Goal: Information Seeking & Learning: Learn about a topic

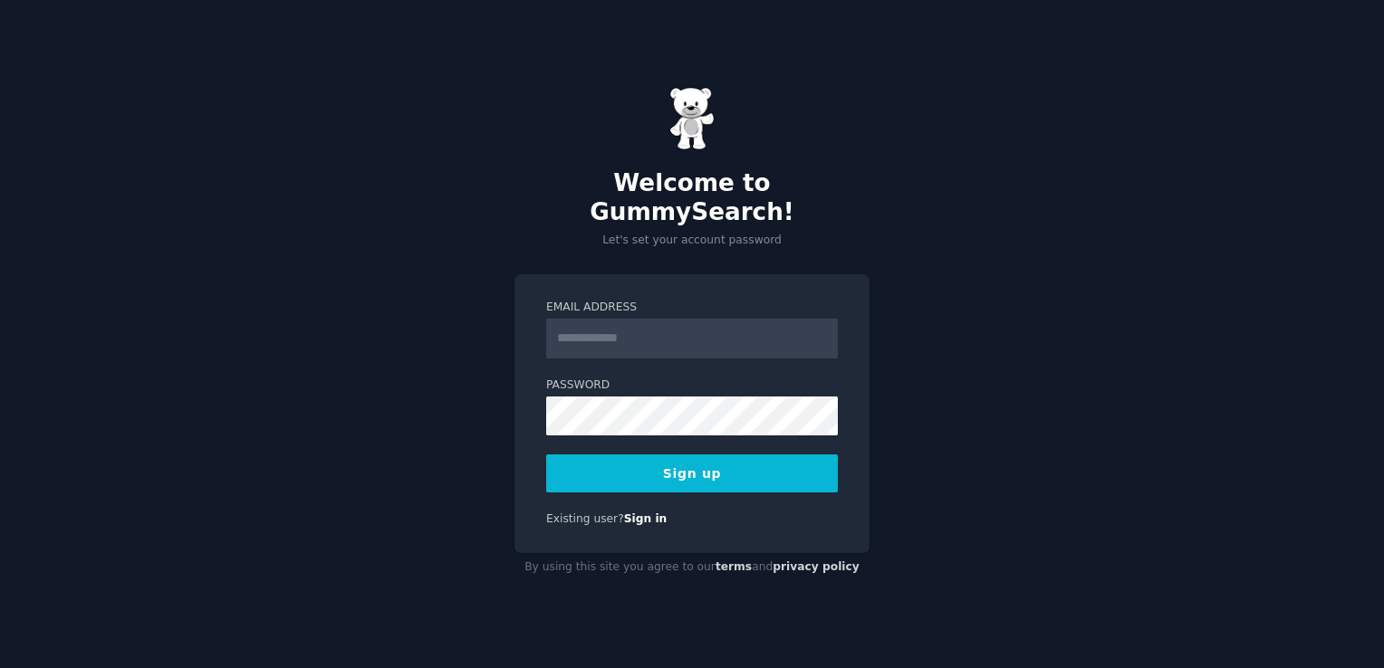
click at [617, 321] on input "Email Address" at bounding box center [692, 339] width 292 height 40
type input "**********"
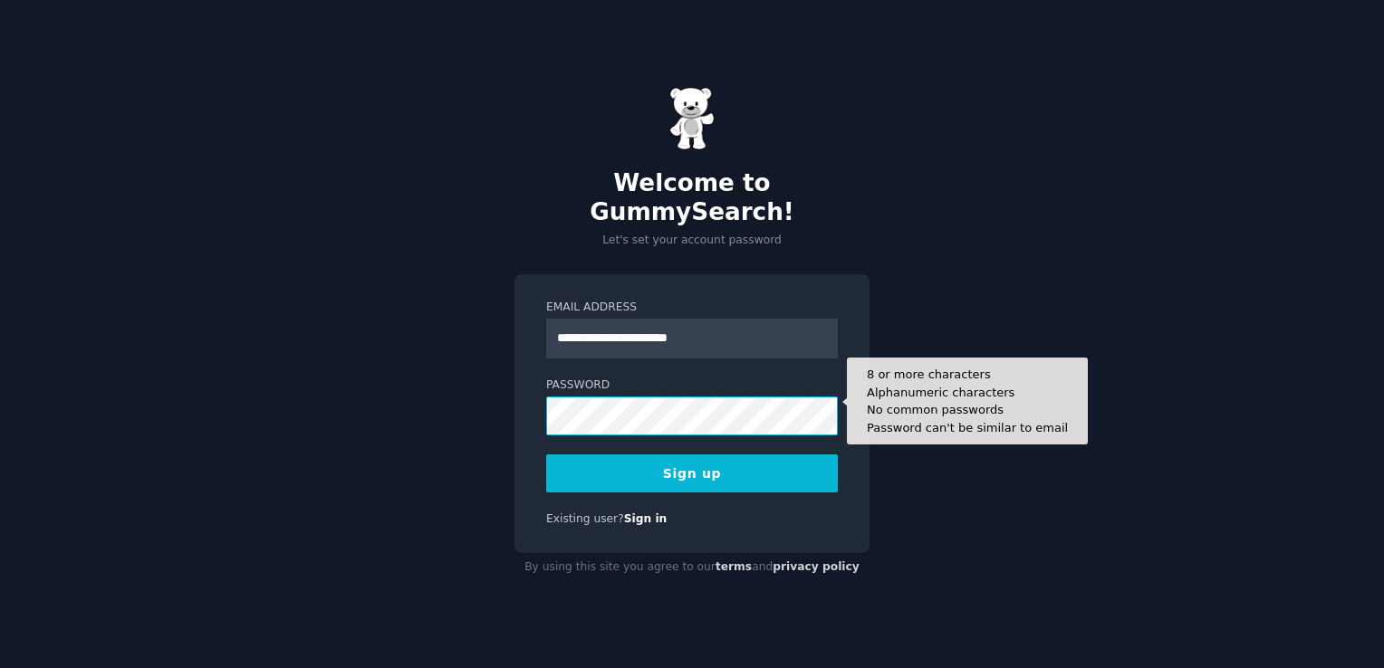
click at [546, 455] on button "Sign up" at bounding box center [692, 474] width 292 height 38
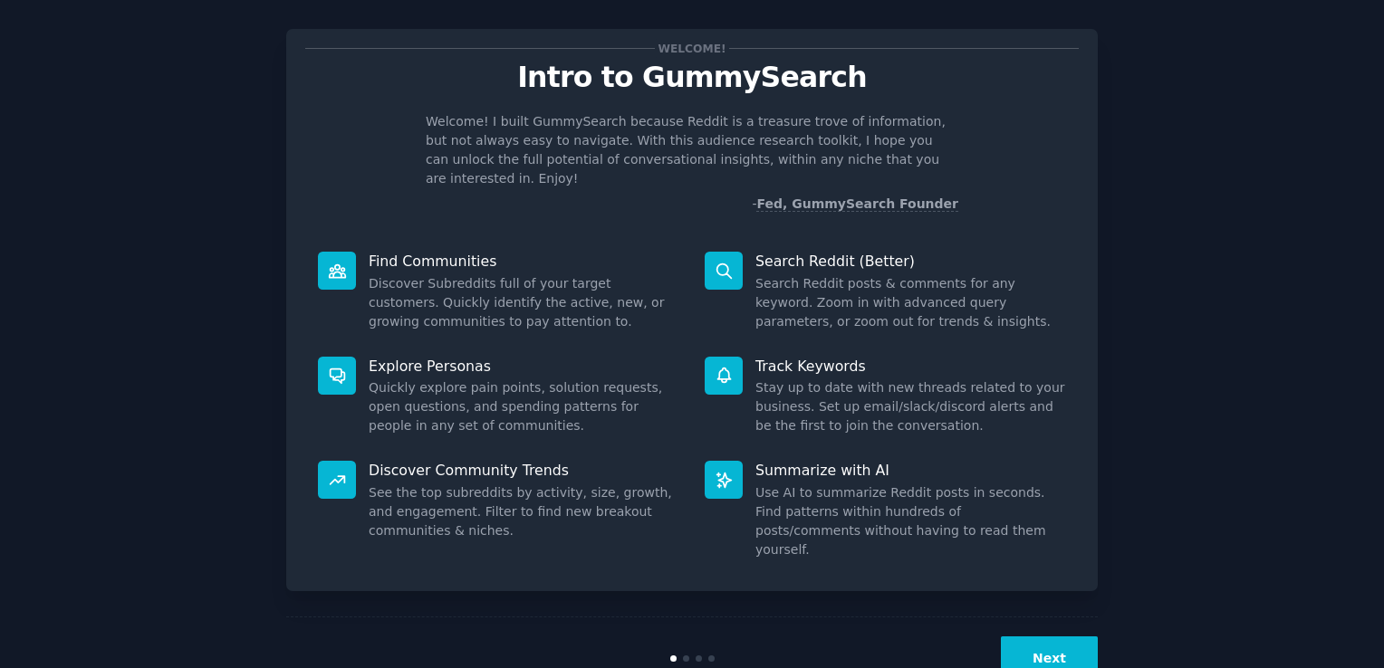
scroll to position [40, 0]
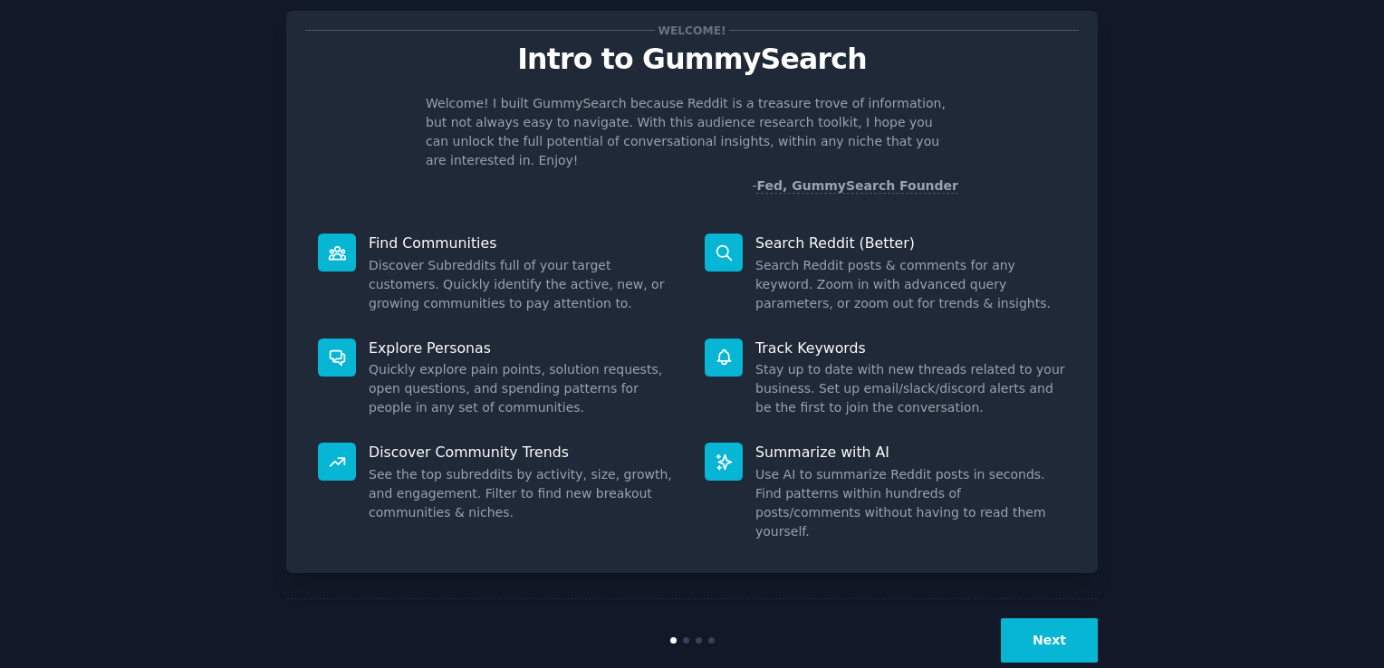
click at [1047, 619] on button "Next" at bounding box center [1049, 641] width 97 height 44
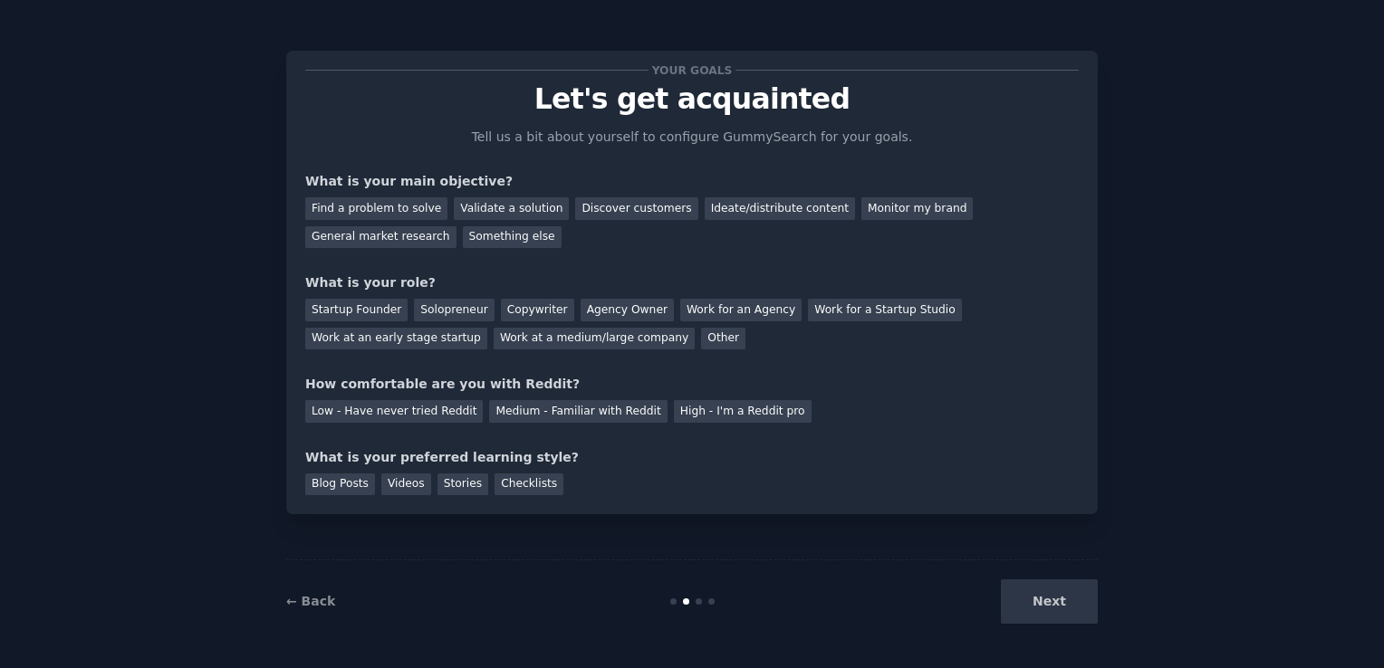
click at [1037, 486] on div "Blog Posts Videos Stories Checklists" at bounding box center [691, 481] width 773 height 29
click at [616, 206] on div "Discover customers" at bounding box center [636, 208] width 122 height 23
click at [518, 200] on div "Validate a solution" at bounding box center [511, 208] width 115 height 23
click at [587, 216] on div "Discover customers" at bounding box center [636, 208] width 122 height 23
click at [427, 308] on div "Solopreneur" at bounding box center [454, 310] width 80 height 23
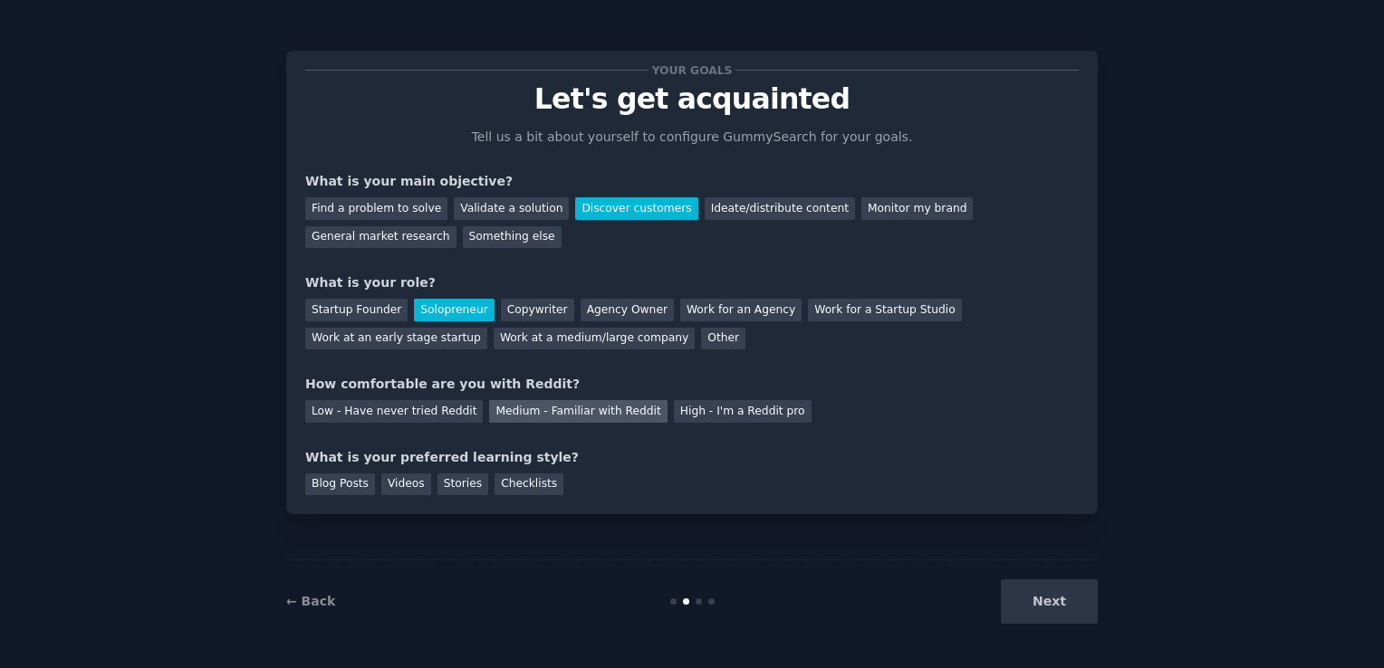
click at [516, 400] on div "Medium - Familiar with Reddit" at bounding box center [578, 411] width 178 height 23
click at [464, 486] on div "Stories" at bounding box center [462, 485] width 51 height 23
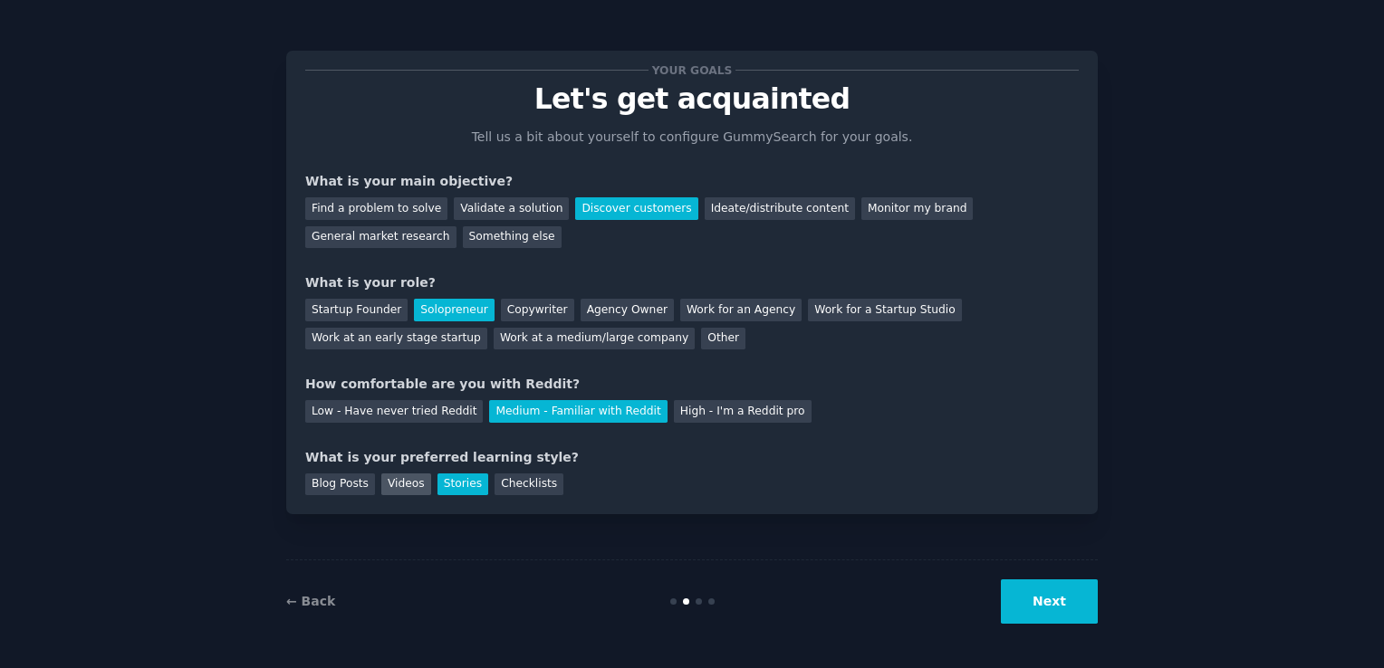
click at [402, 486] on div "Videos" at bounding box center [406, 485] width 50 height 23
click at [352, 485] on div "Blog Posts" at bounding box center [340, 485] width 70 height 23
click at [1025, 607] on button "Next" at bounding box center [1049, 602] width 97 height 44
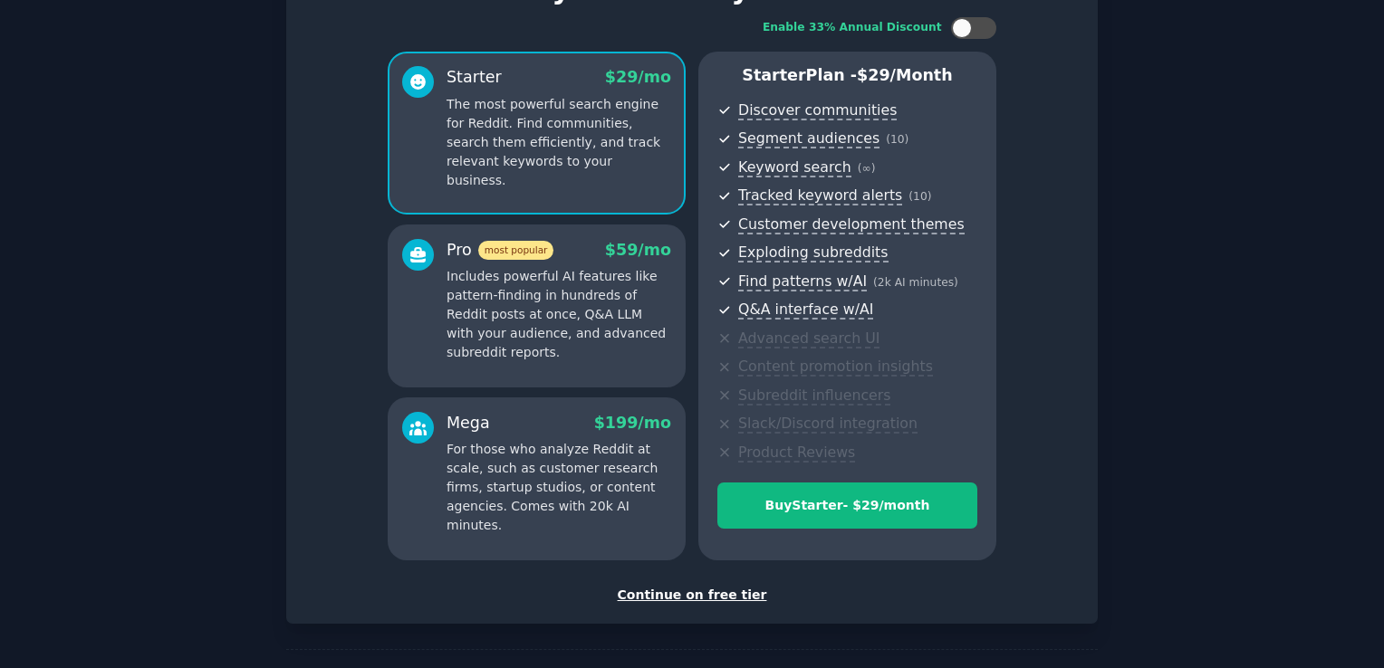
scroll to position [174, 0]
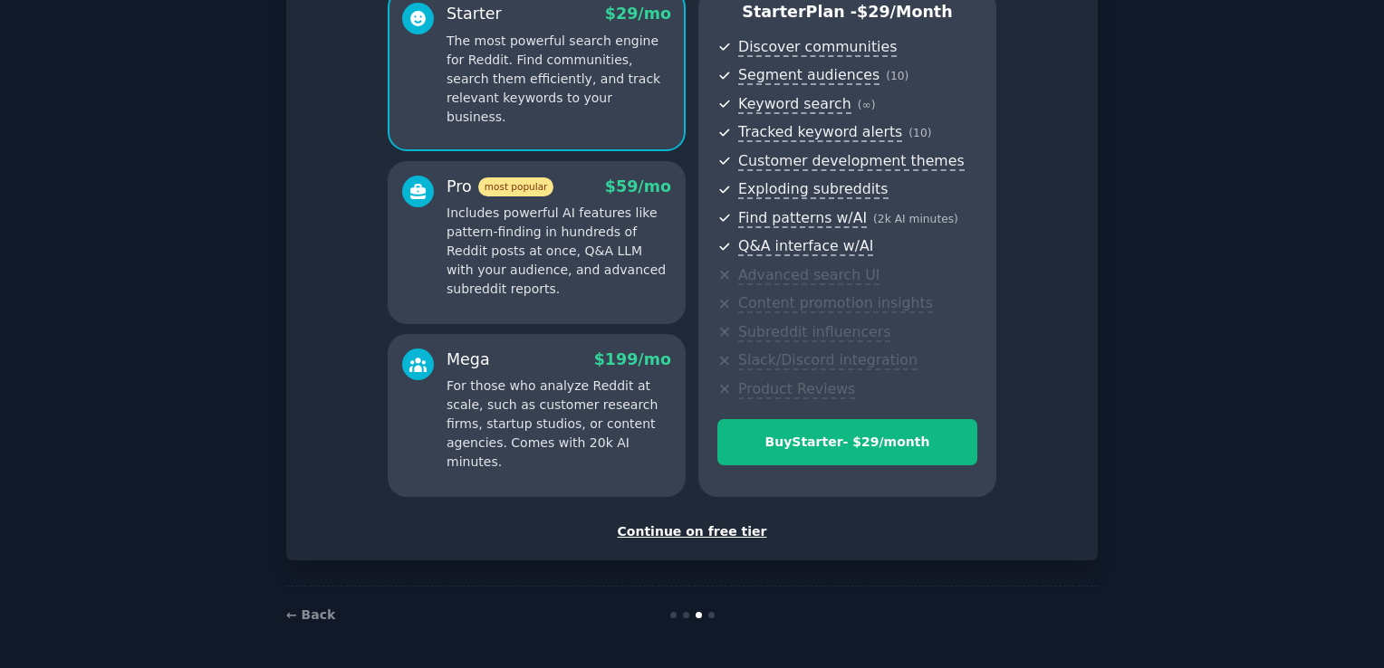
click at [692, 525] on div "Continue on free tier" at bounding box center [691, 532] width 773 height 19
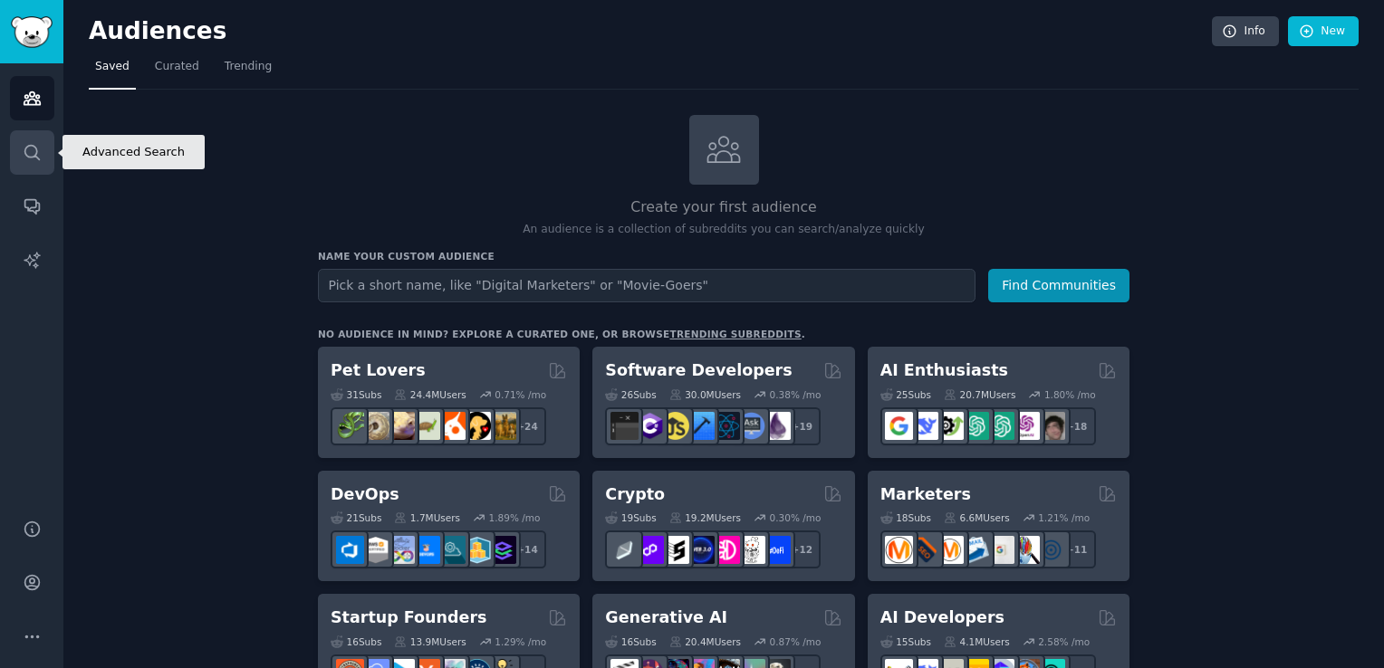
click at [24, 151] on icon "Sidebar" at bounding box center [31, 152] width 14 height 14
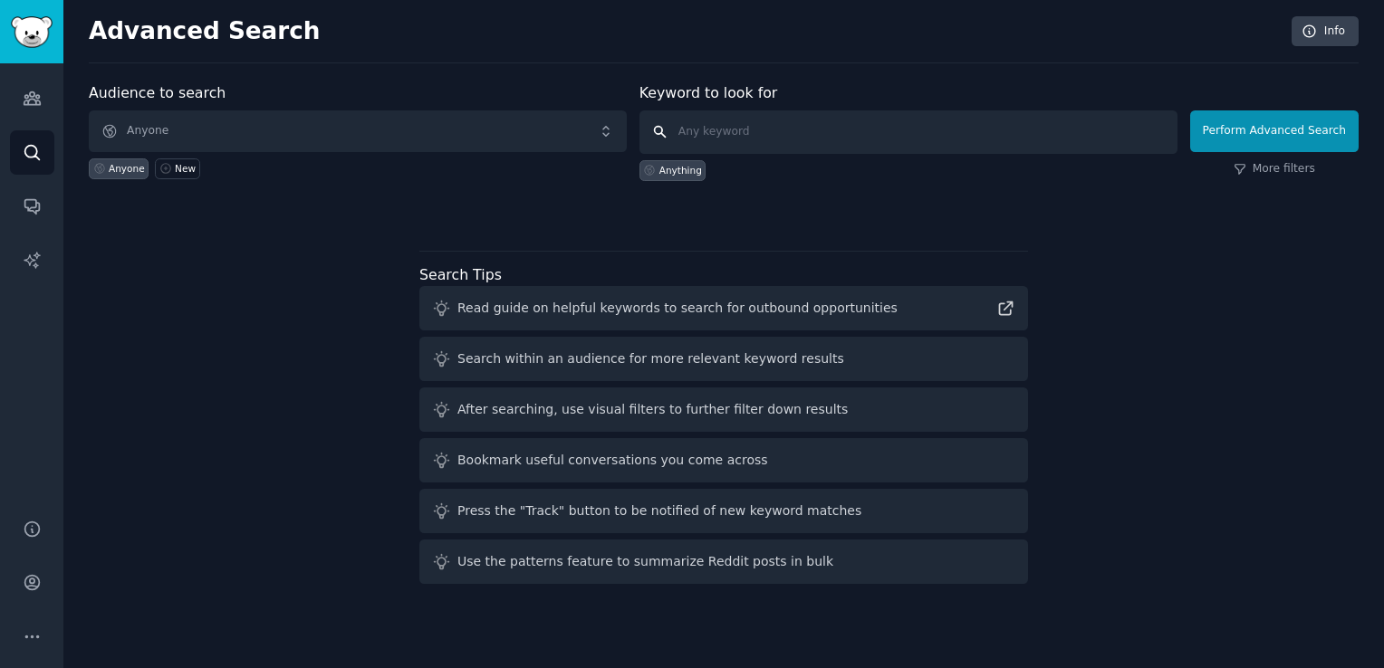
click at [786, 129] on input "text" at bounding box center [908, 131] width 538 height 43
type input "hockey jersey"
click at [1305, 125] on button "Perform Advanced Search" at bounding box center [1274, 131] width 168 height 42
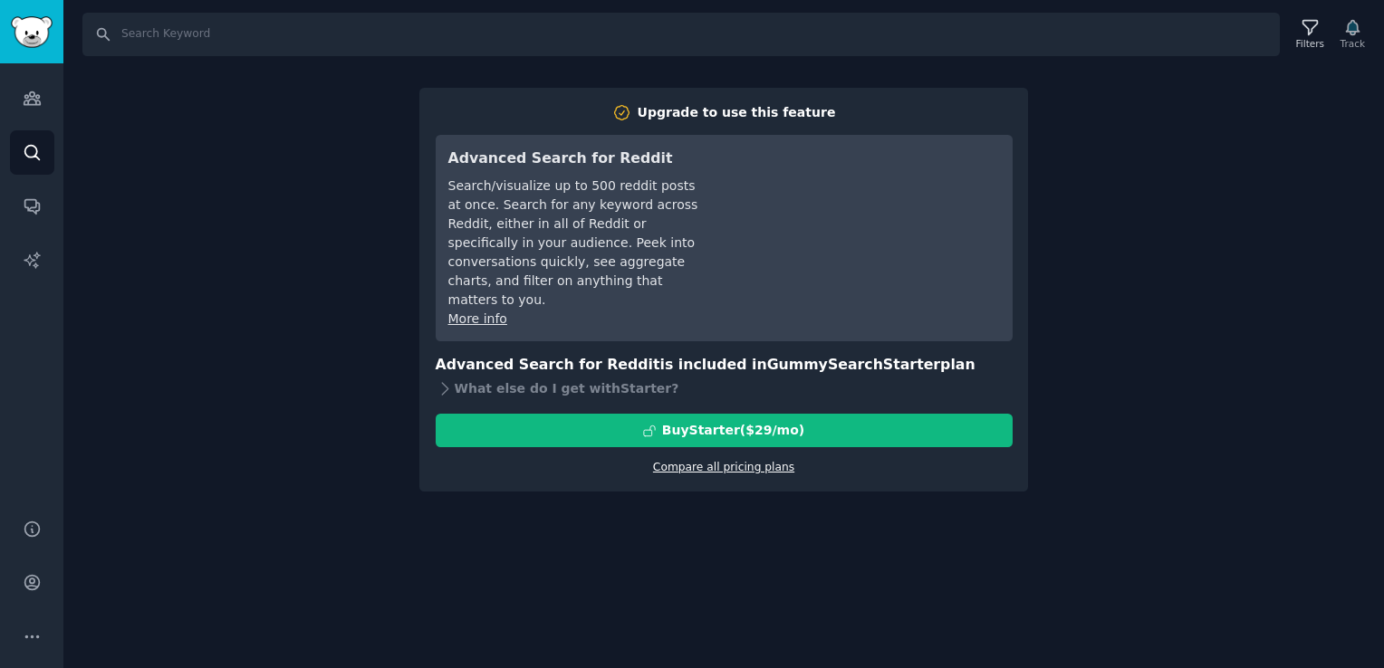
click at [701, 461] on link "Compare all pricing plans" at bounding box center [723, 467] width 141 height 13
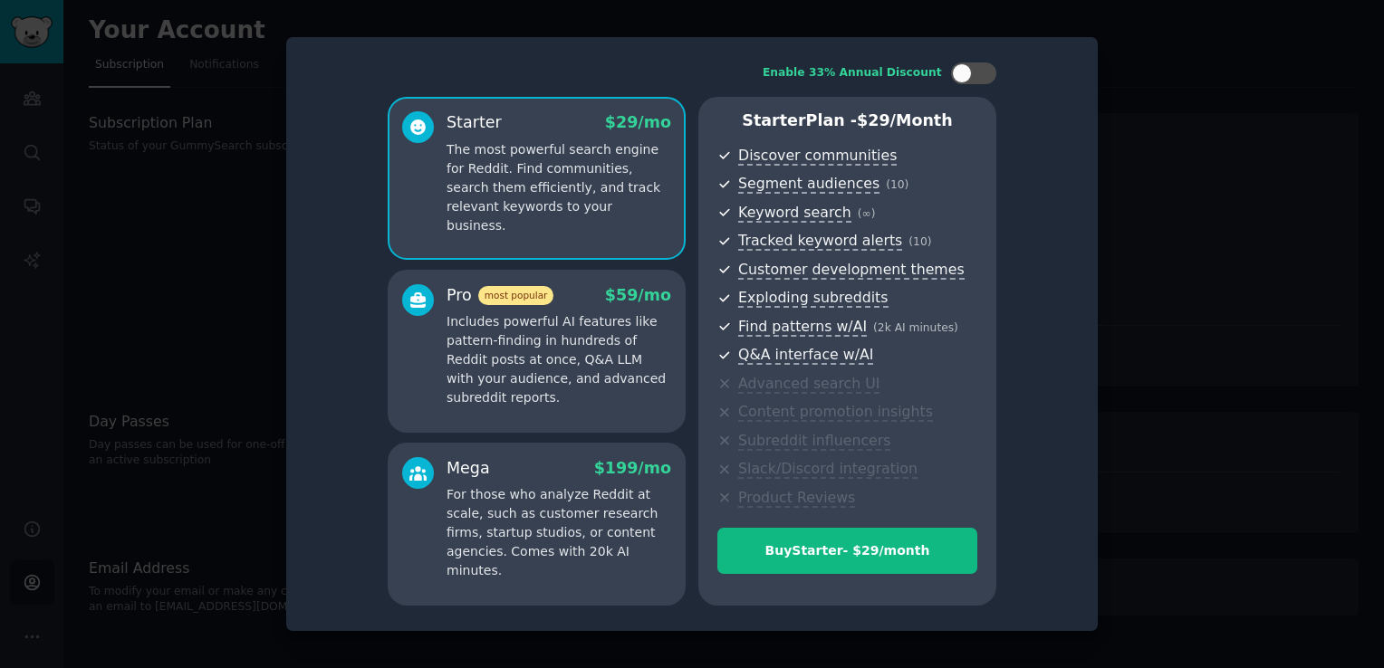
click at [139, 264] on div at bounding box center [692, 334] width 1384 height 668
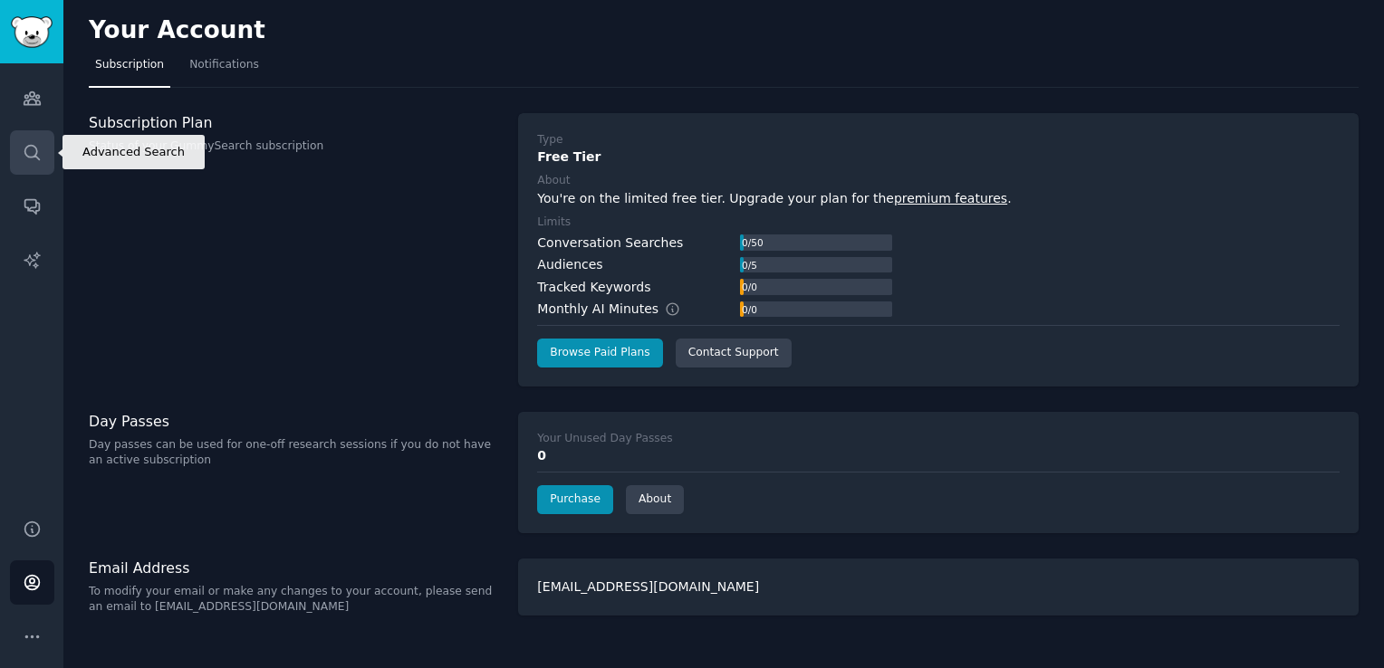
click at [43, 149] on link "Search" at bounding box center [32, 152] width 44 height 44
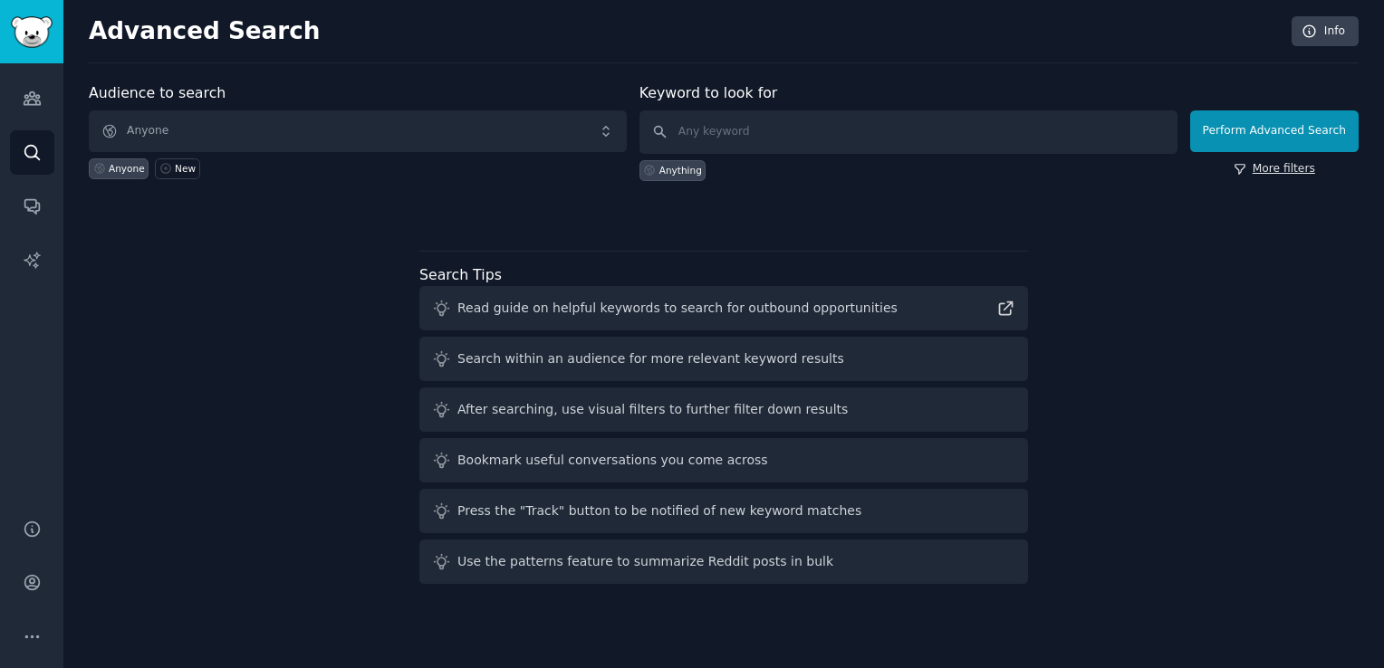
click at [1308, 168] on link "More filters" at bounding box center [1274, 169] width 82 height 16
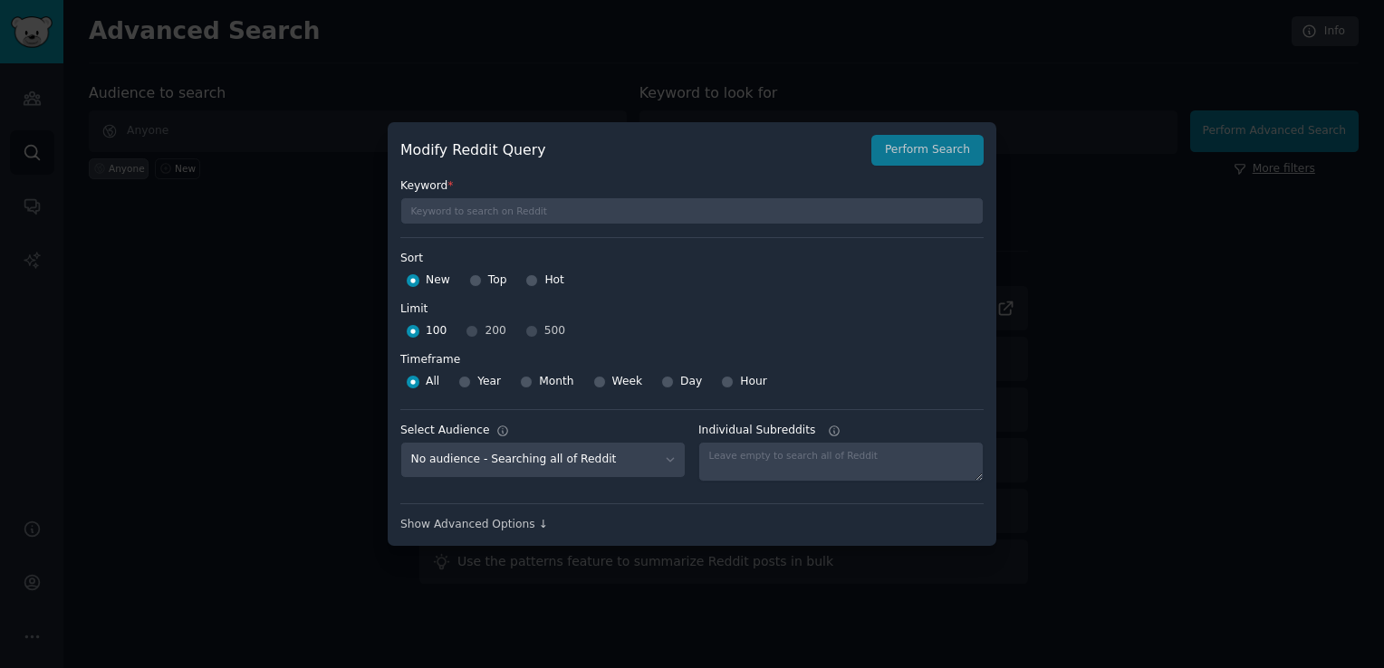
click at [1308, 168] on div at bounding box center [692, 334] width 1384 height 668
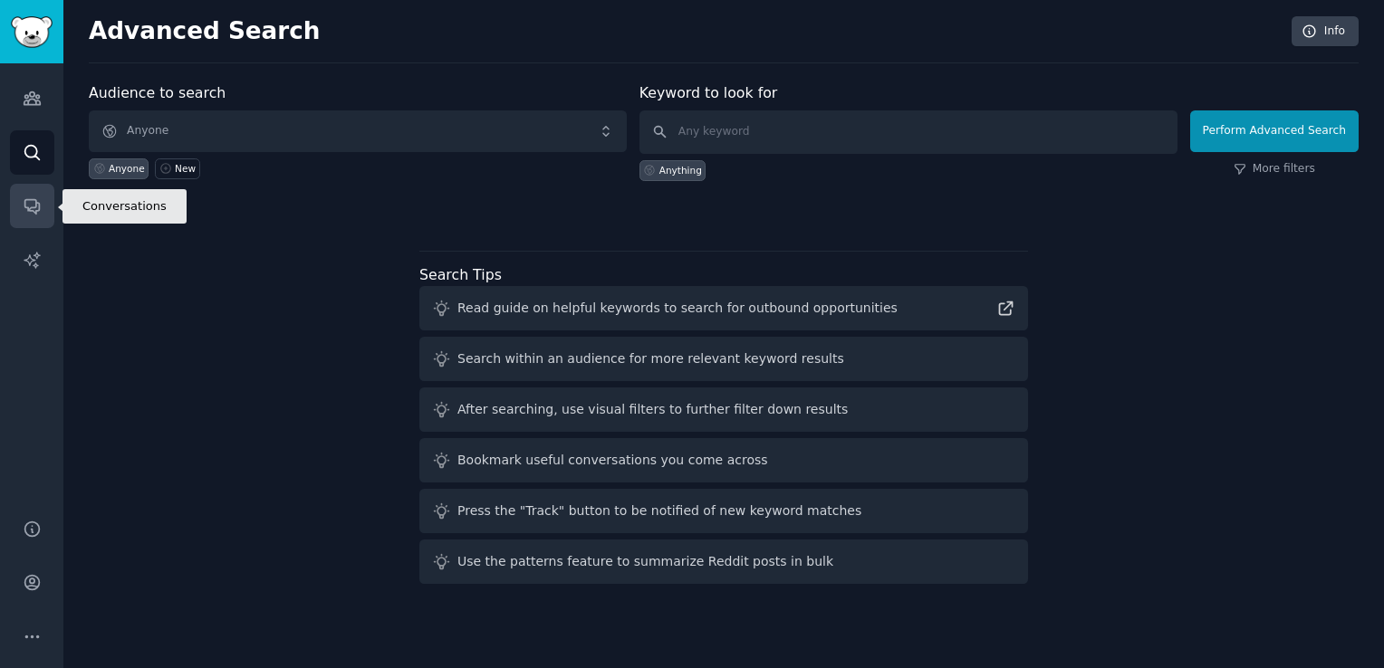
click at [11, 205] on link "Conversations" at bounding box center [32, 206] width 44 height 44
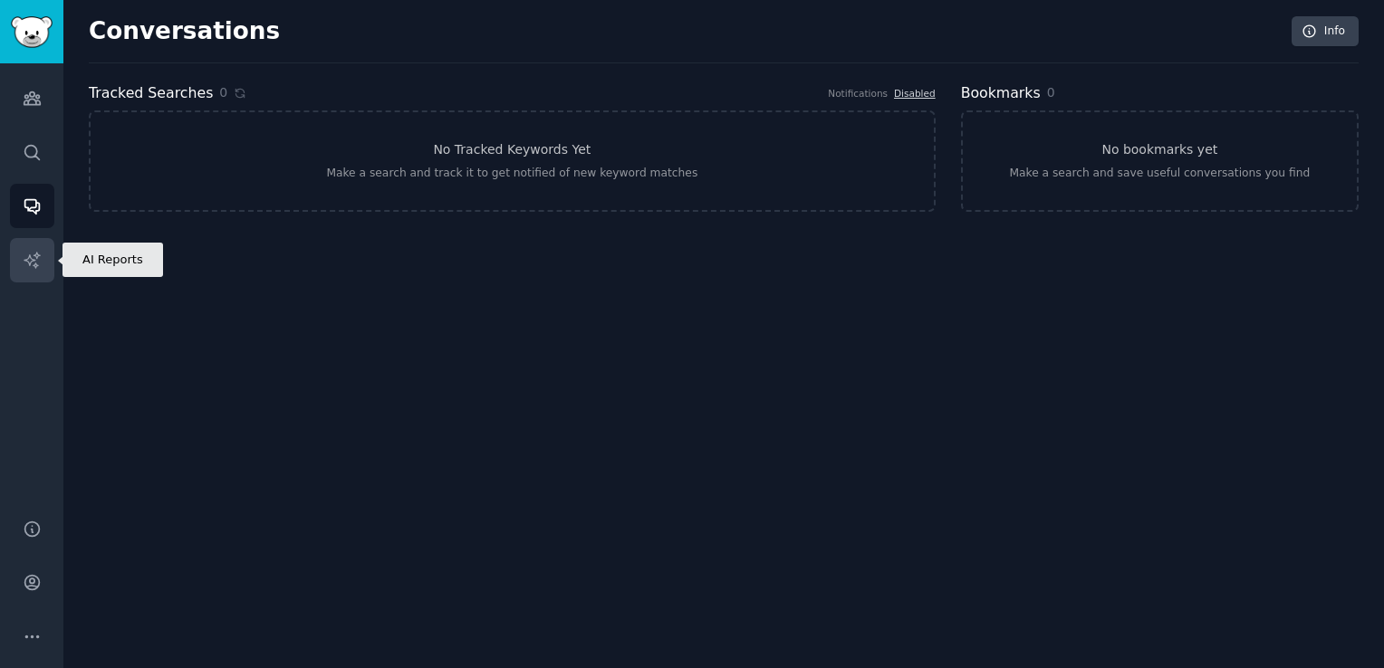
click at [47, 256] on link "AI Reports" at bounding box center [32, 260] width 44 height 44
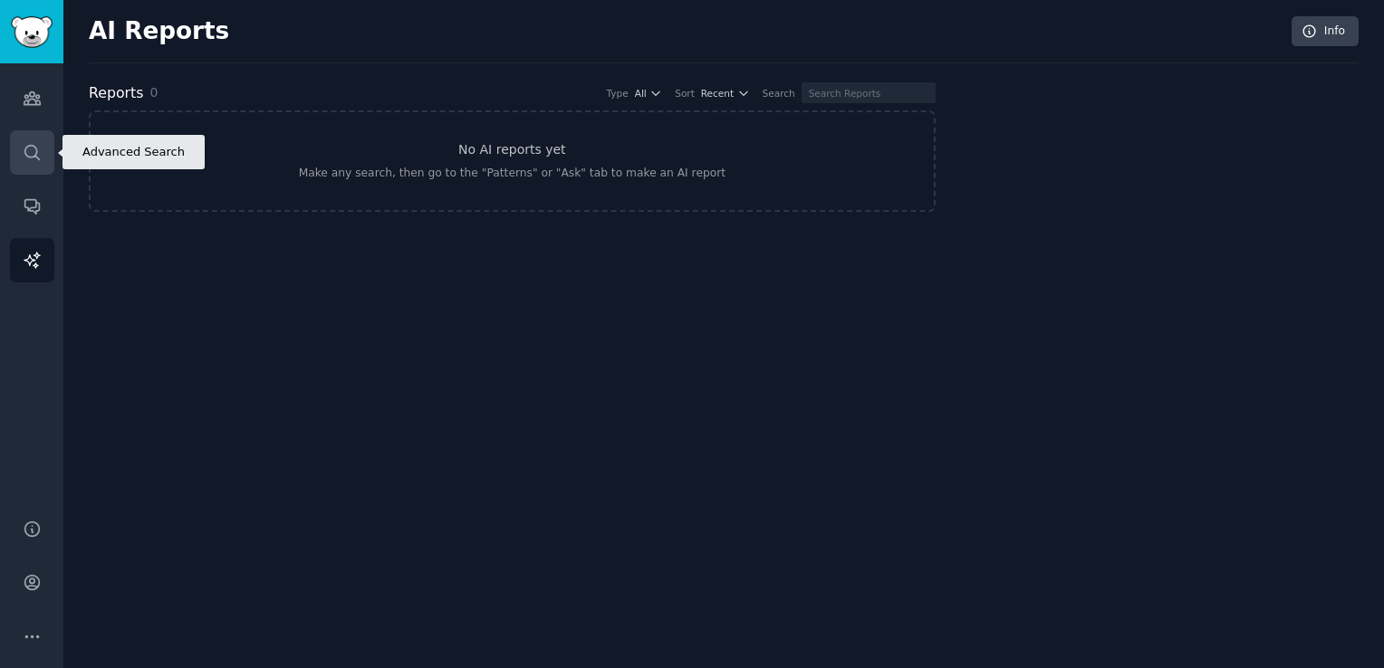
click at [43, 166] on link "Search" at bounding box center [32, 152] width 44 height 44
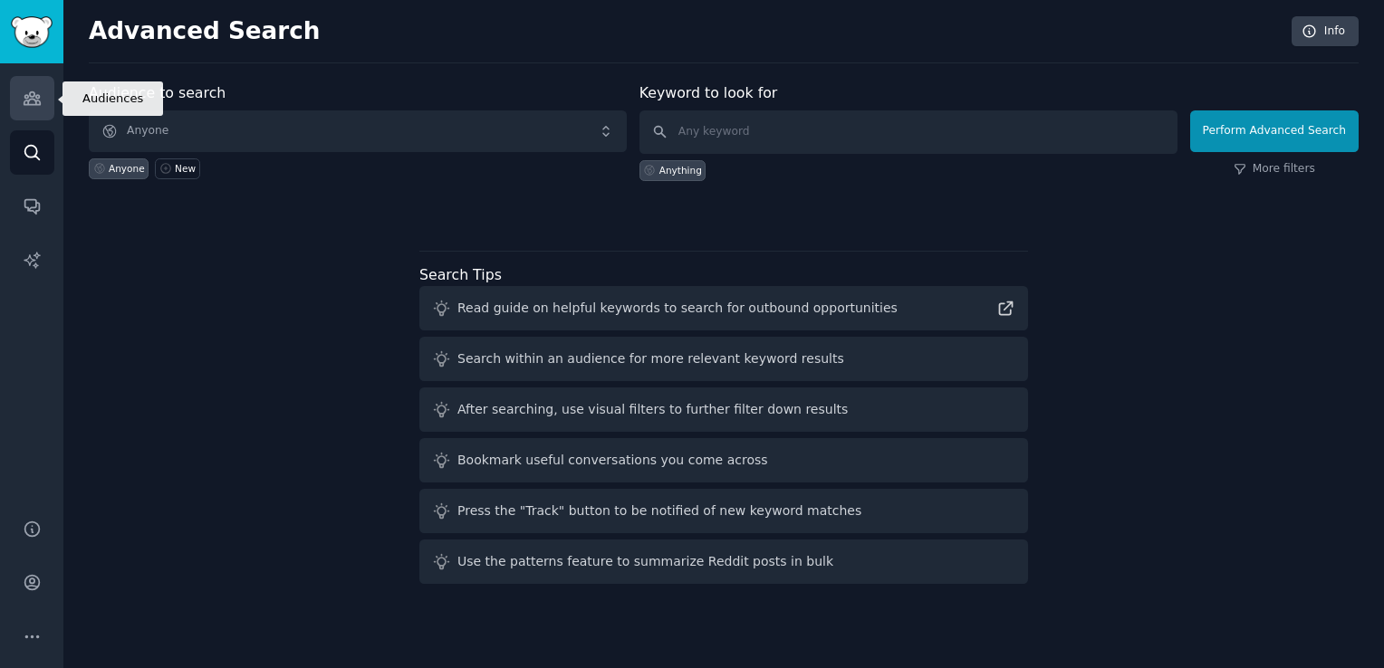
click at [30, 107] on icon "Sidebar" at bounding box center [32, 98] width 19 height 19
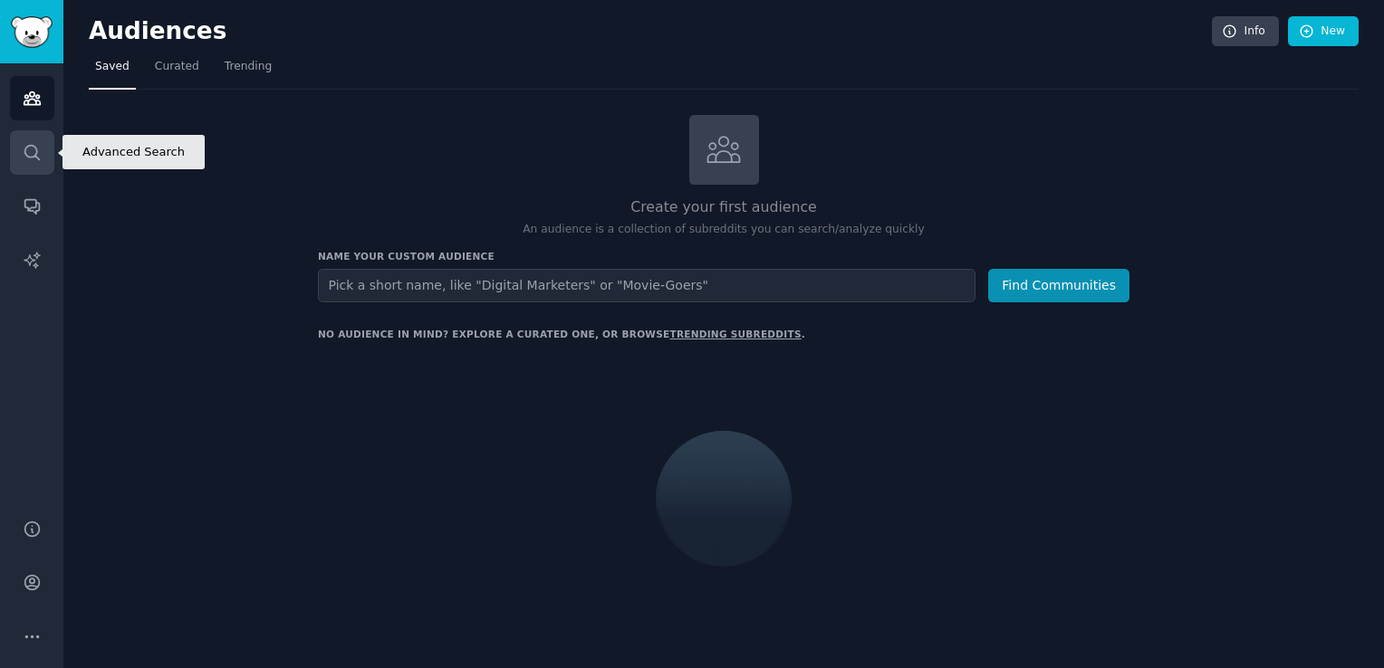
click at [30, 139] on link "Search" at bounding box center [32, 152] width 44 height 44
